Goal: Find specific page/section: Find specific page/section

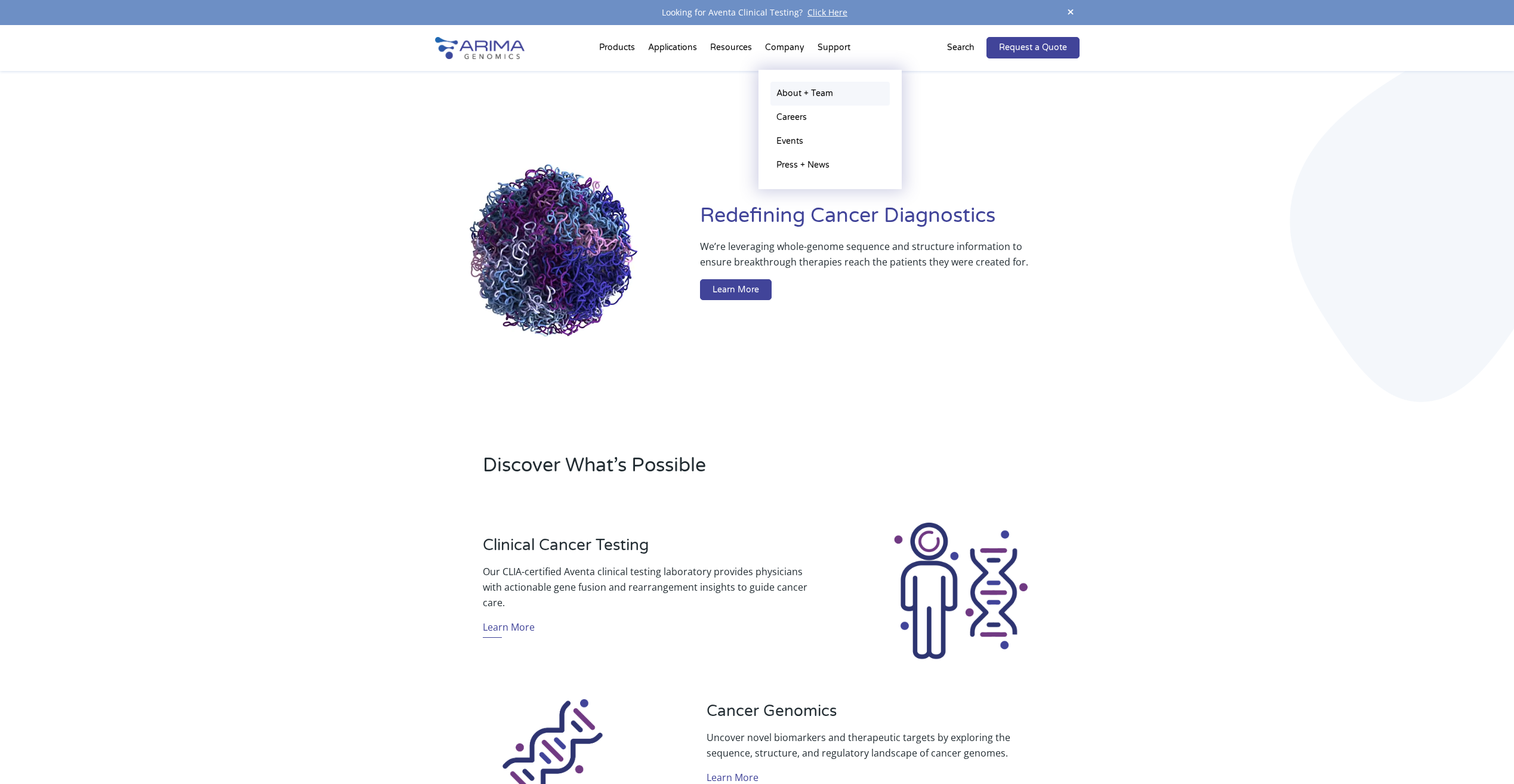
click at [794, 95] on link "About + Team" at bounding box center [830, 93] width 119 height 24
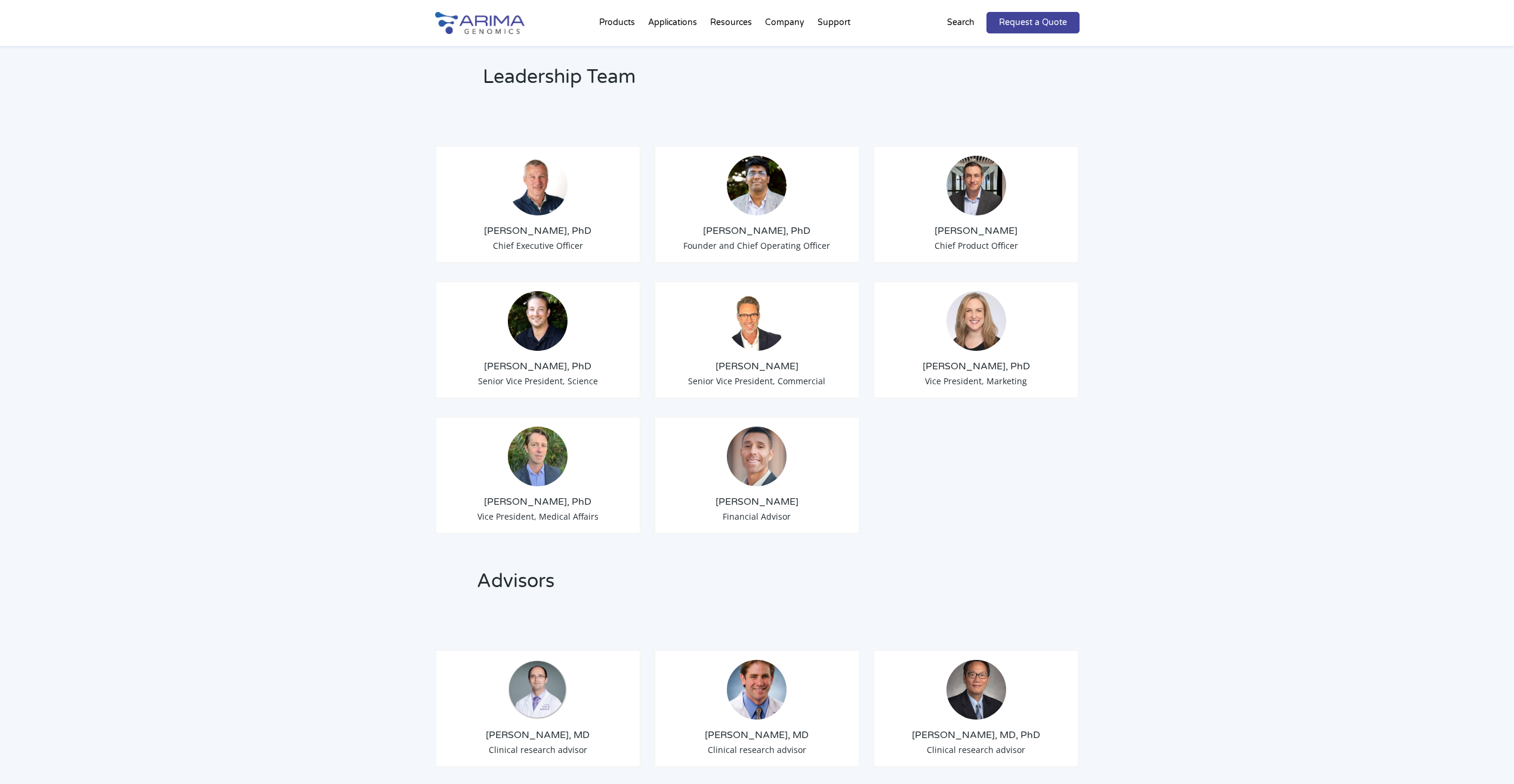
scroll to position [859, 0]
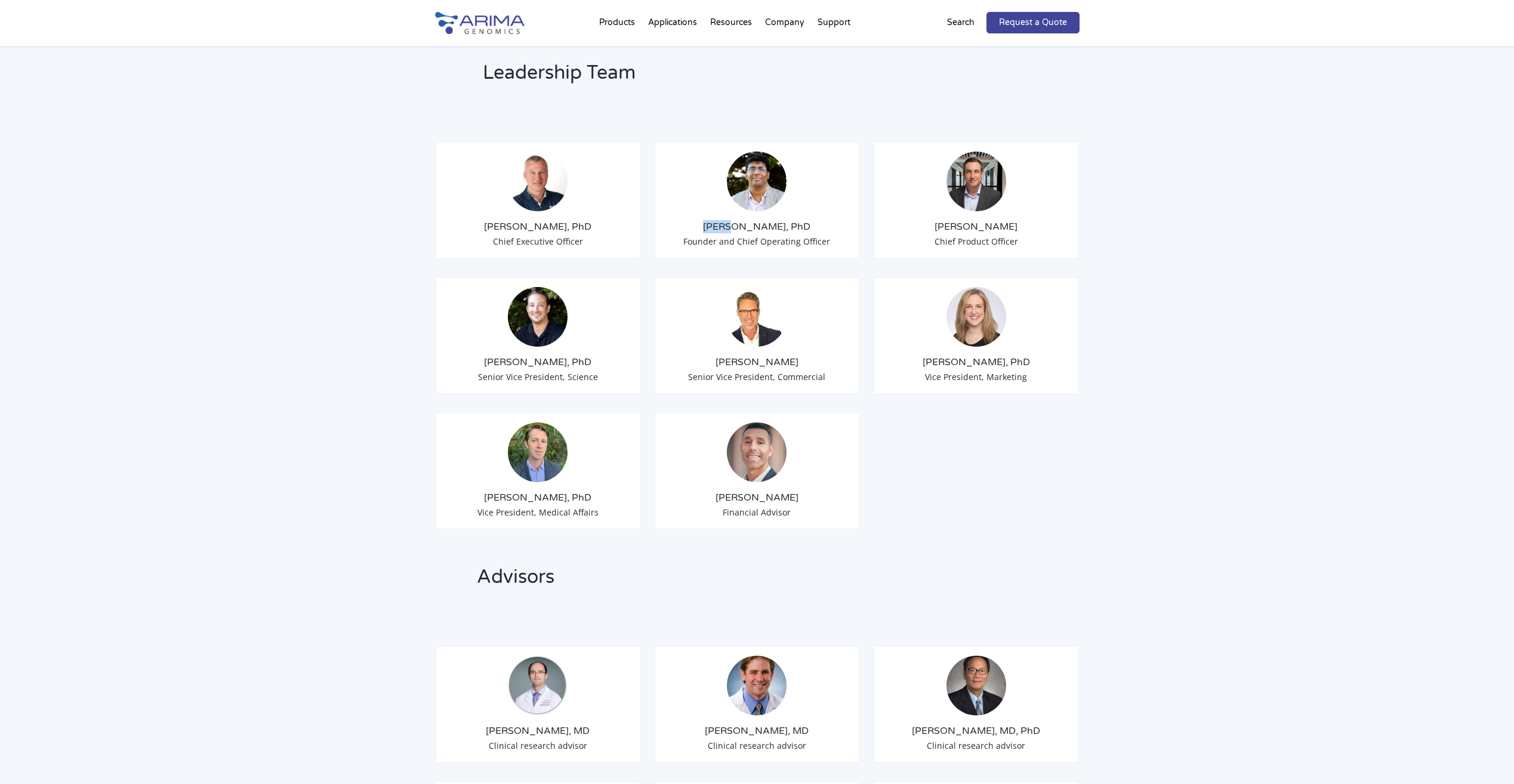
drag, startPoint x: 718, startPoint y: 211, endPoint x: 745, endPoint y: 211, distance: 27.0
click at [745, 220] on h3 "[PERSON_NAME], PhD" at bounding box center [757, 227] width 186 height 13
drag, startPoint x: 716, startPoint y: 211, endPoint x: 775, endPoint y: 210, distance: 59.0
click at [775, 220] on h3 "[PERSON_NAME], PhD" at bounding box center [757, 227] width 186 height 13
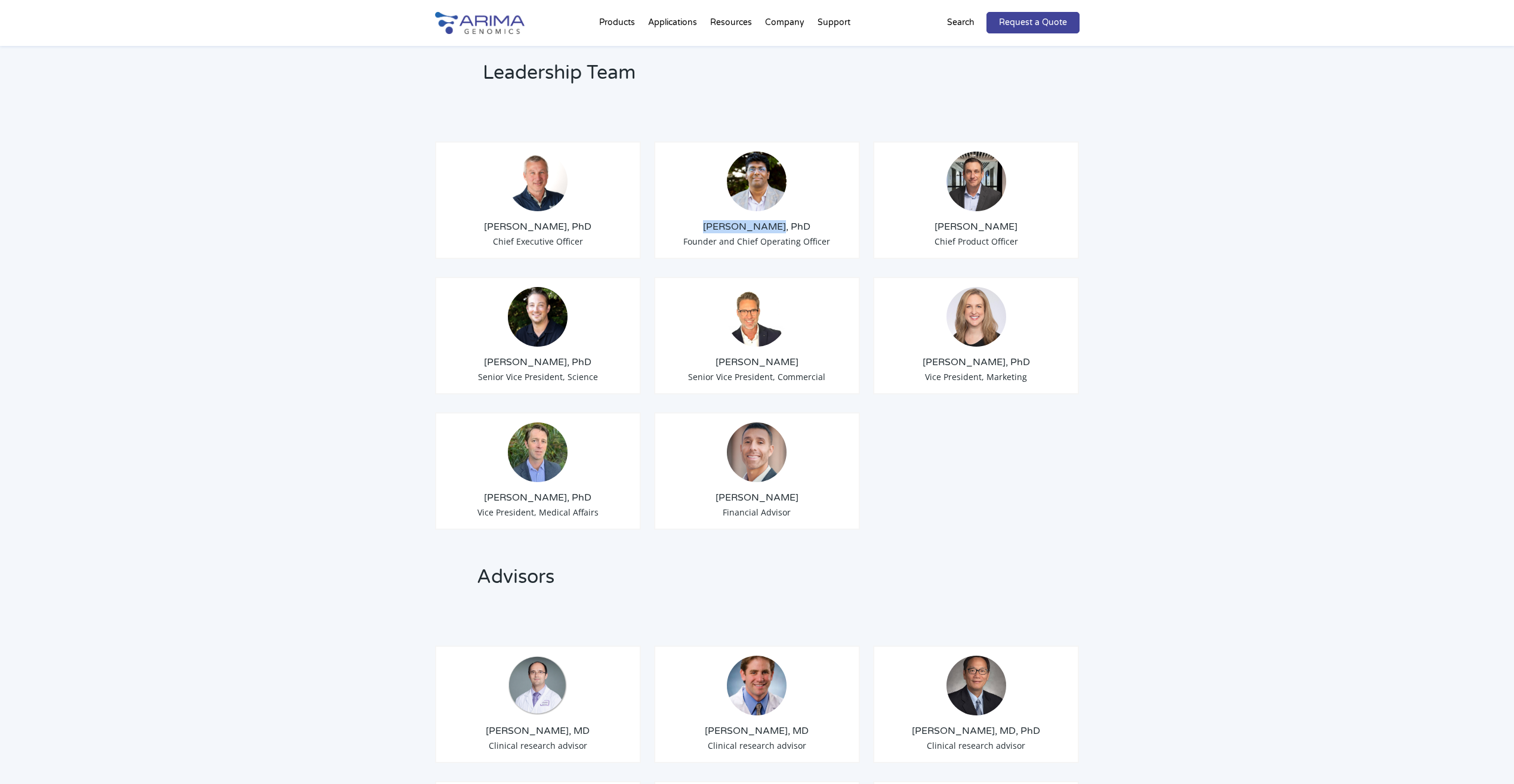
copy h3 "[PERSON_NAME],"
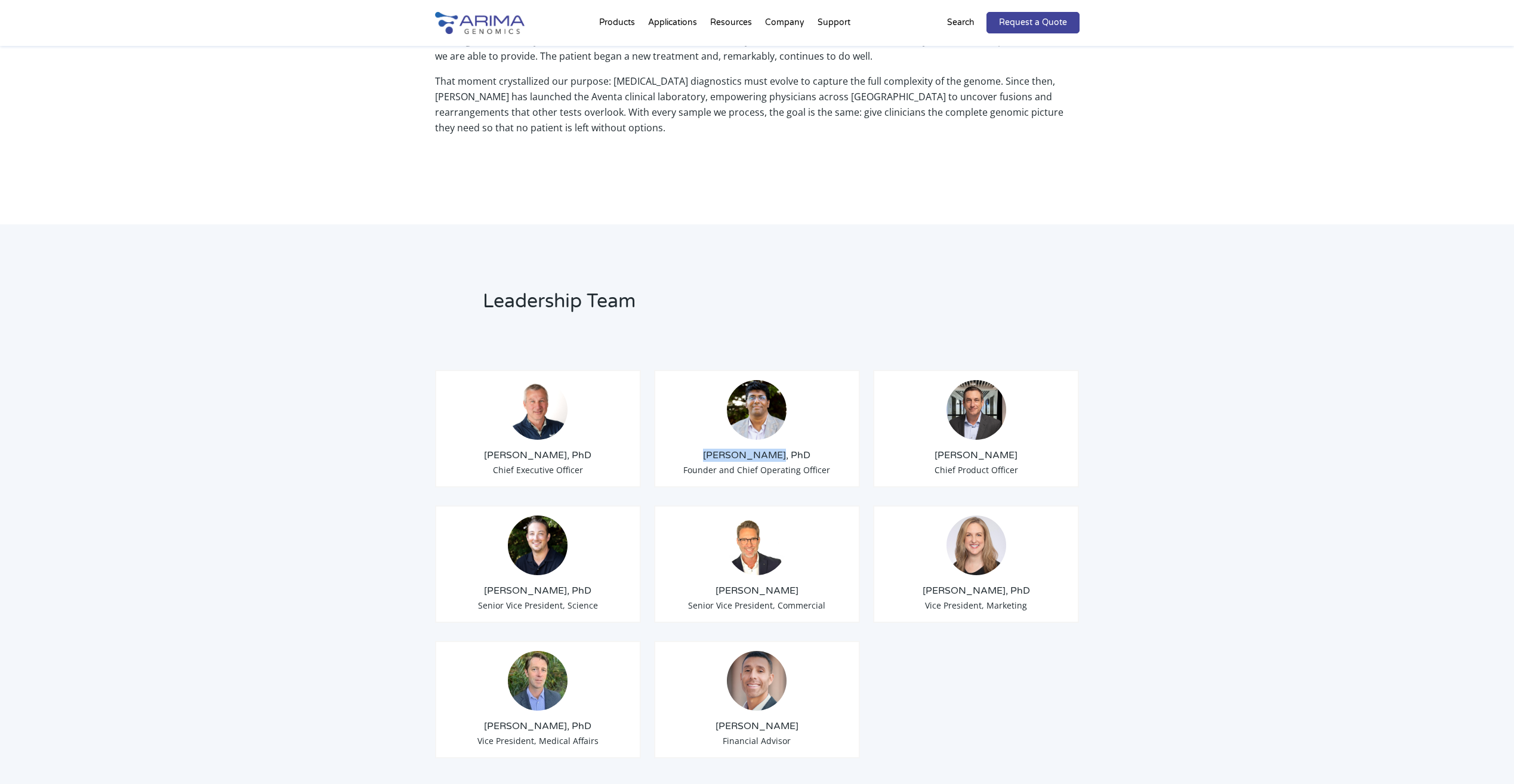
scroll to position [621, 0]
